Goal: Transaction & Acquisition: Purchase product/service

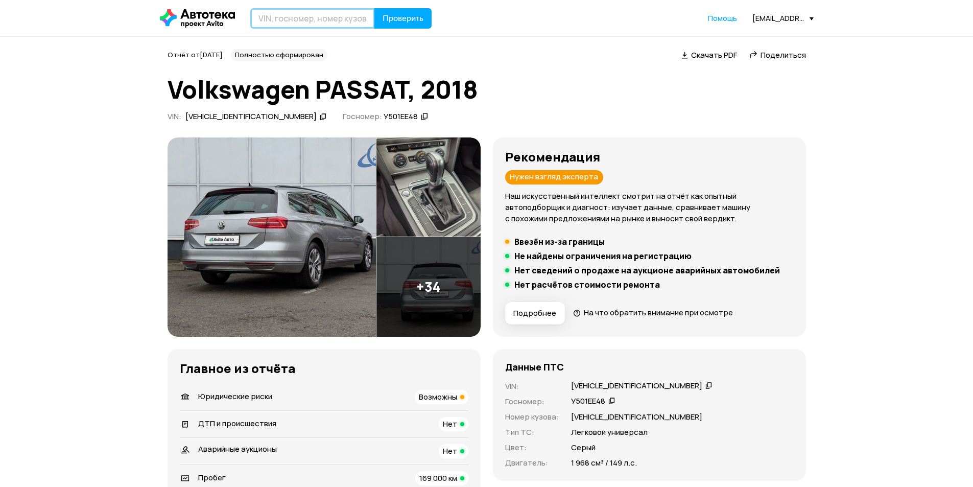
click at [314, 16] on input "text" at bounding box center [312, 18] width 125 height 20
paste input "[US_VEHICLE_IDENTIFICATION_NUMBER]"
type input "[US_VEHICLE_IDENTIFICATION_NUMBER]"
click at [389, 15] on span "Проверить" at bounding box center [403, 18] width 41 height 8
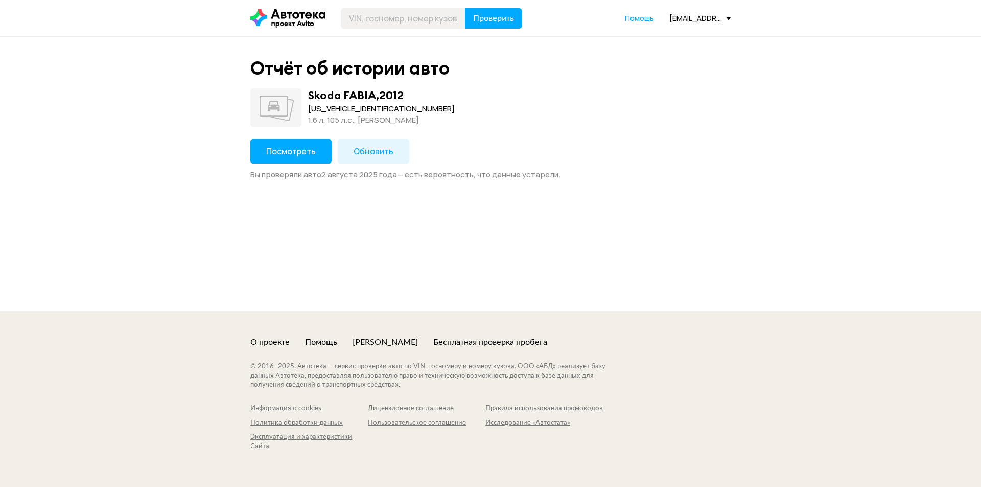
click at [287, 158] on button "Посмотреть" at bounding box center [290, 151] width 81 height 25
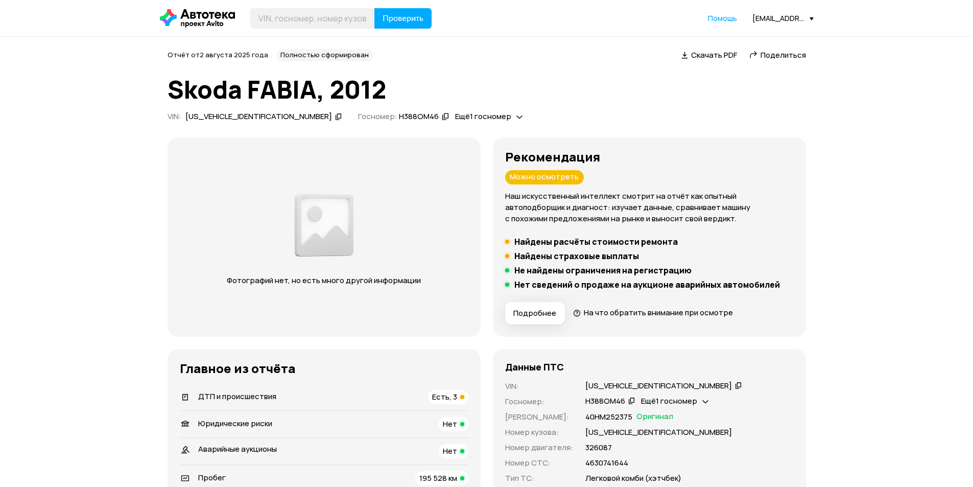
click at [432, 395] on span "Есть, 3" at bounding box center [444, 396] width 25 height 11
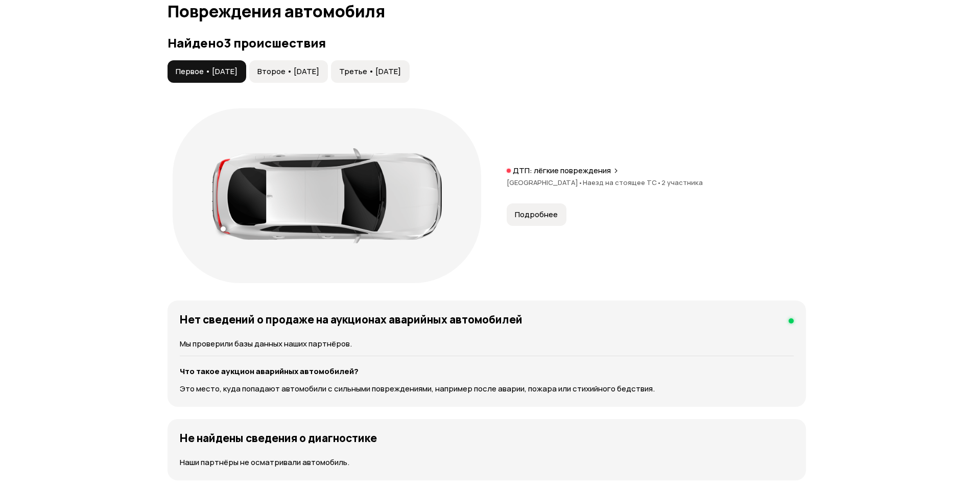
scroll to position [1059, 0]
